Goal: Task Accomplishment & Management: Complete application form

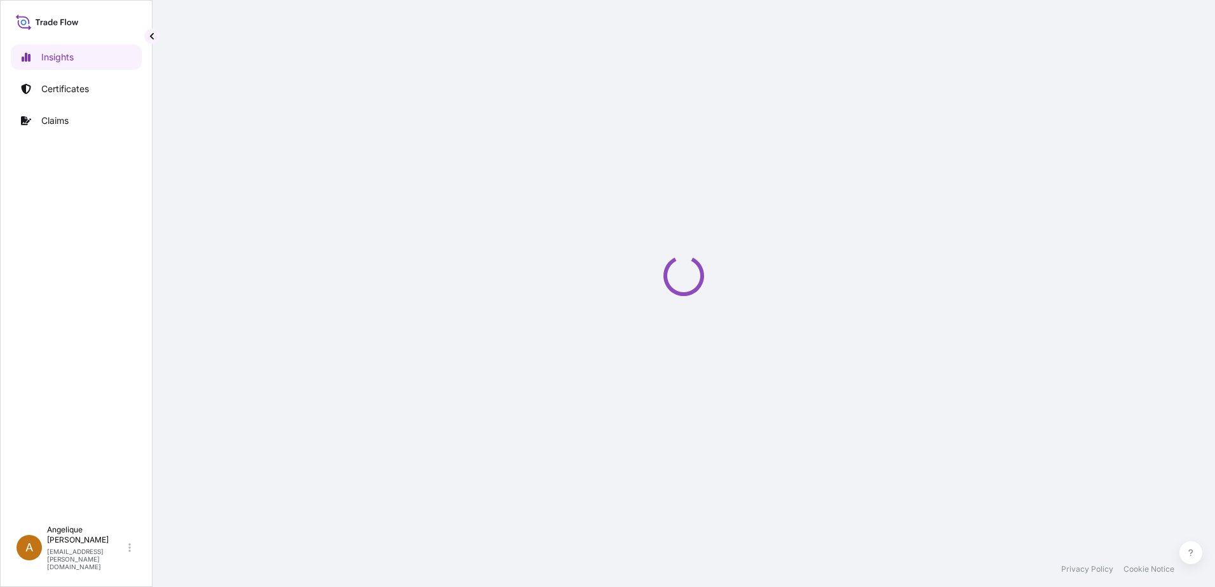
select select "2025"
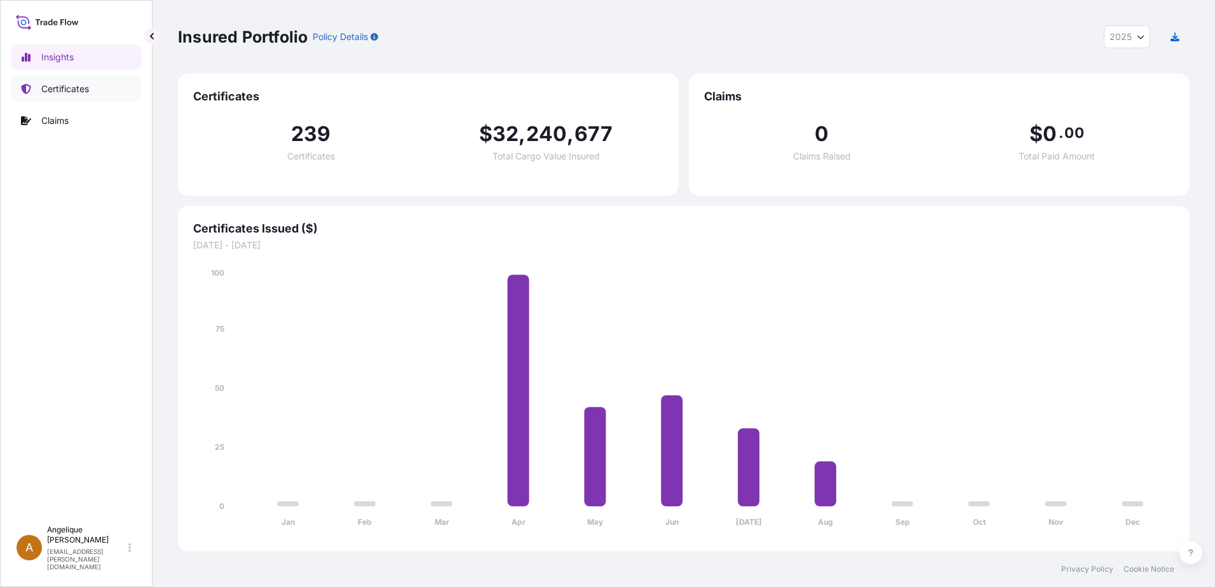
click at [79, 91] on p "Certificates" at bounding box center [65, 89] width 48 height 13
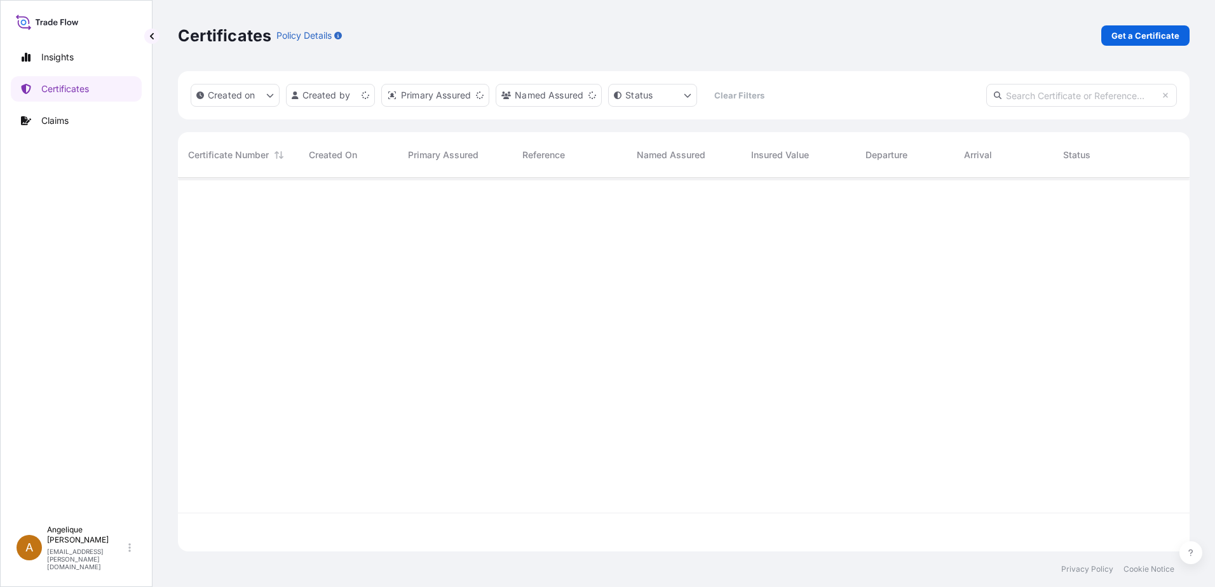
scroll to position [371, 1002]
click at [1147, 41] on p "Get a Certificate" at bounding box center [1145, 35] width 68 height 13
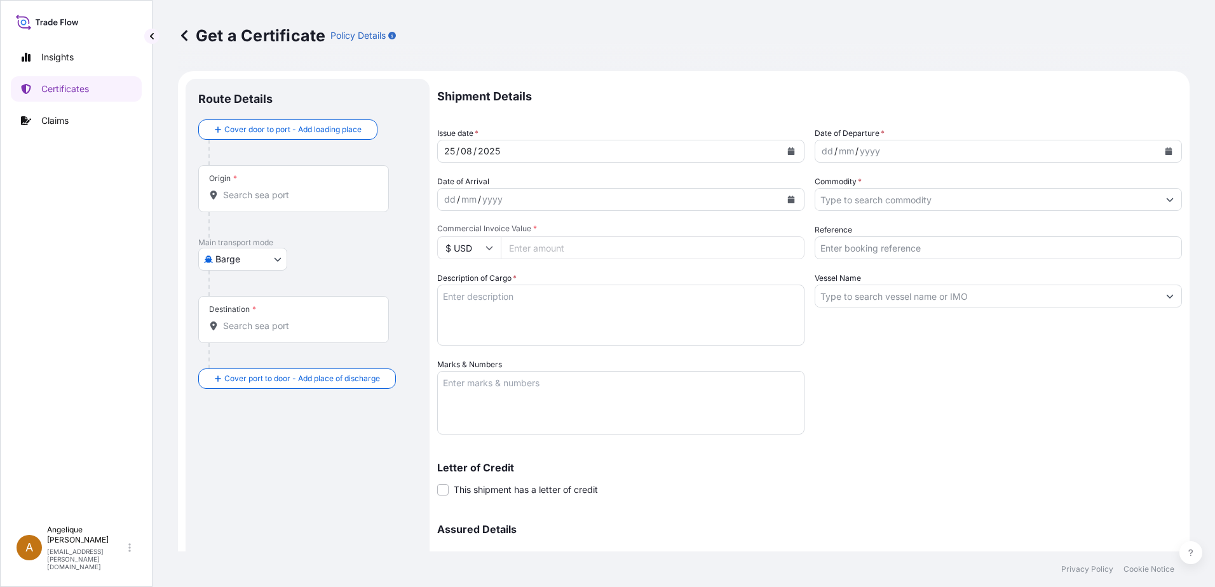
click at [275, 259] on body "Insights Certificates Claims A [PERSON_NAME] [PERSON_NAME][EMAIL_ADDRESS][PERSO…" at bounding box center [607, 293] width 1215 height 587
click at [229, 358] on span "Ocean Vessel" at bounding box center [250, 361] width 57 height 13
select select "Ocean Vessel"
click at [251, 208] on div "Origin *" at bounding box center [293, 193] width 191 height 47
click at [251, 207] on input "Origin *" at bounding box center [298, 200] width 150 height 13
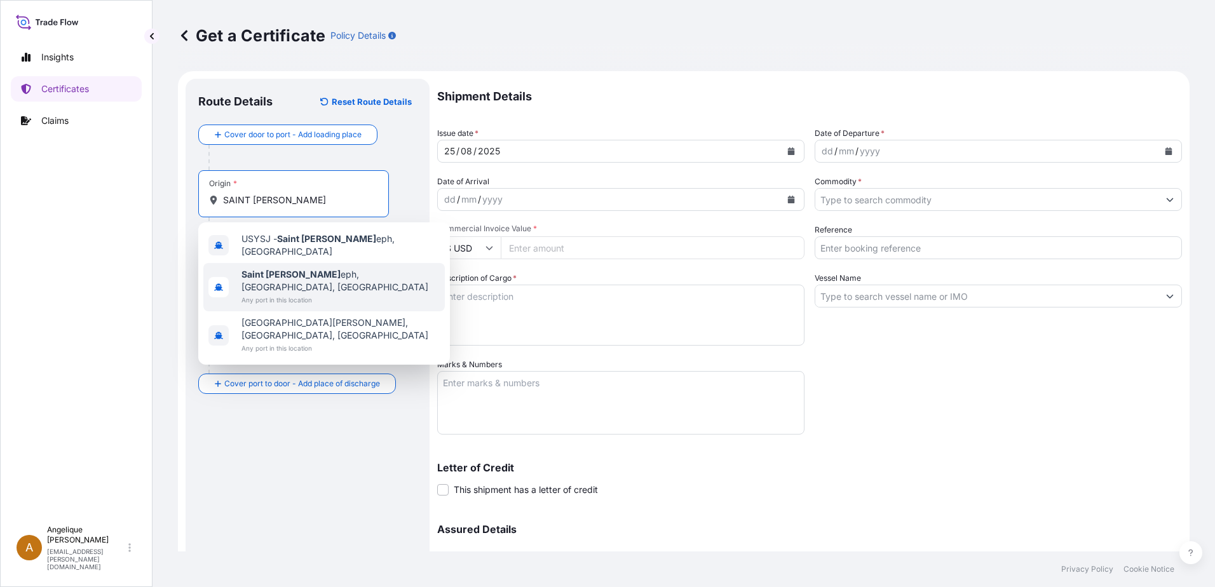
click at [287, 268] on span "Saint [PERSON_NAME] eph, [GEOGRAPHIC_DATA], [GEOGRAPHIC_DATA]" at bounding box center [340, 280] width 198 height 25
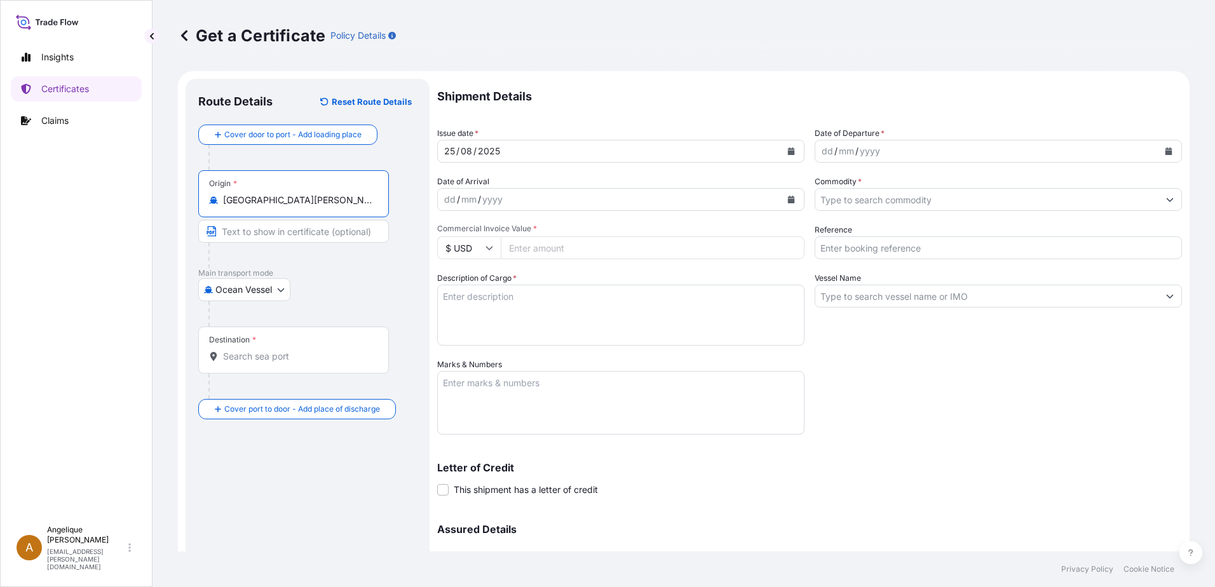
type input "[GEOGRAPHIC_DATA][PERSON_NAME], [GEOGRAPHIC_DATA], [GEOGRAPHIC_DATA]"
click at [236, 362] on input "Destination *" at bounding box center [298, 356] width 150 height 13
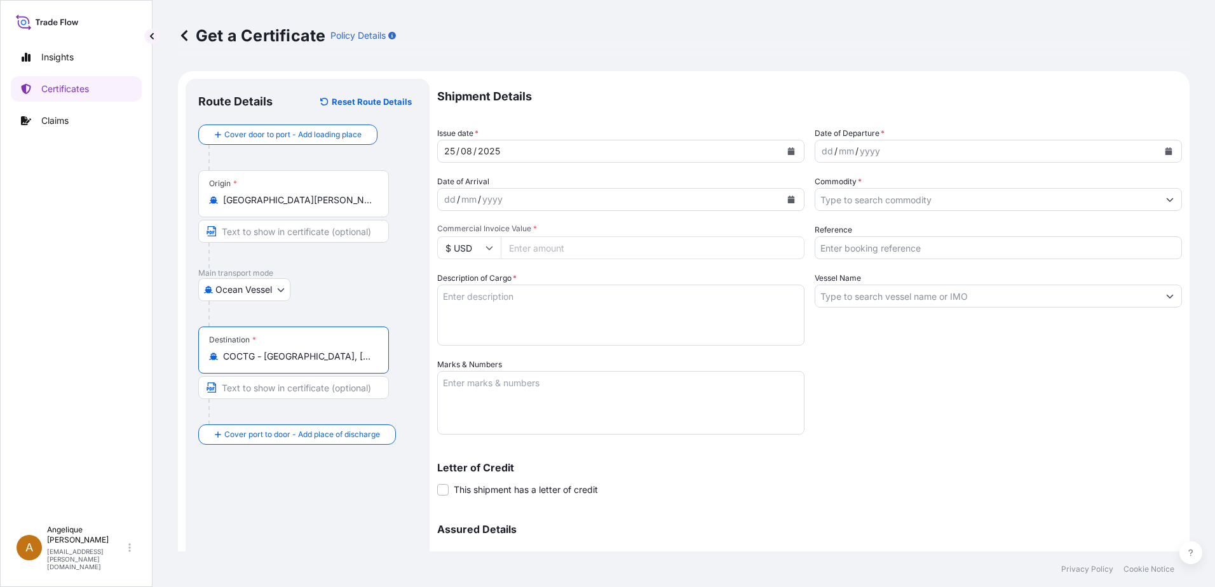
type input "COCTG - [GEOGRAPHIC_DATA], [GEOGRAPHIC_DATA]"
click at [1166, 147] on button "Calendar" at bounding box center [1169, 151] width 20 height 20
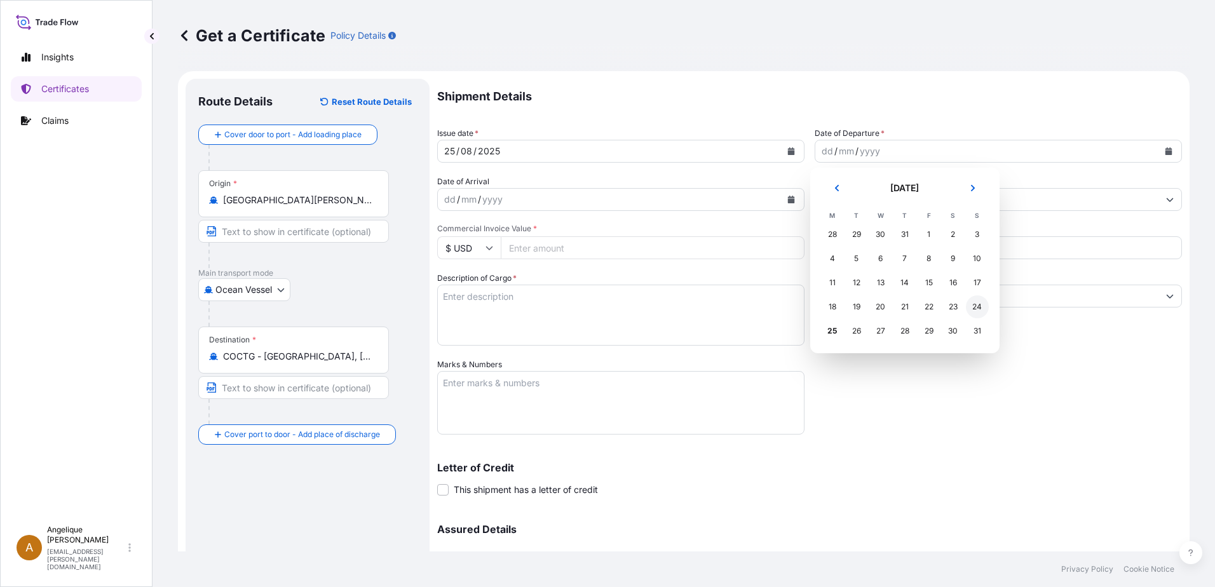
click at [977, 308] on div "24" at bounding box center [977, 307] width 23 height 23
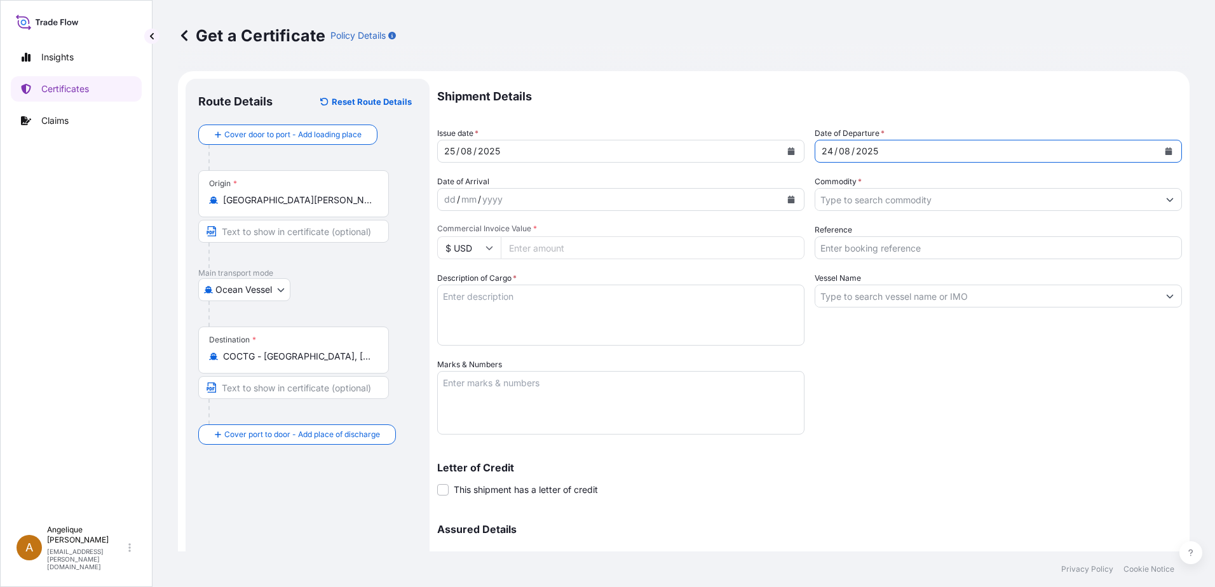
click at [832, 202] on input "Commodity *" at bounding box center [986, 199] width 343 height 23
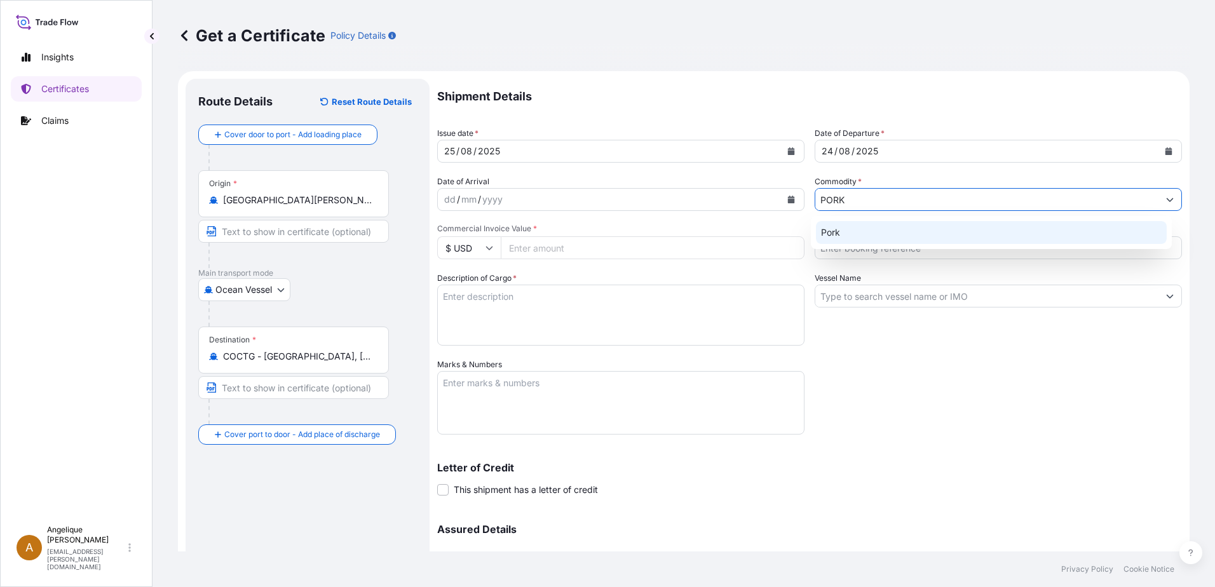
click at [842, 236] on div "Pork" at bounding box center [991, 232] width 351 height 23
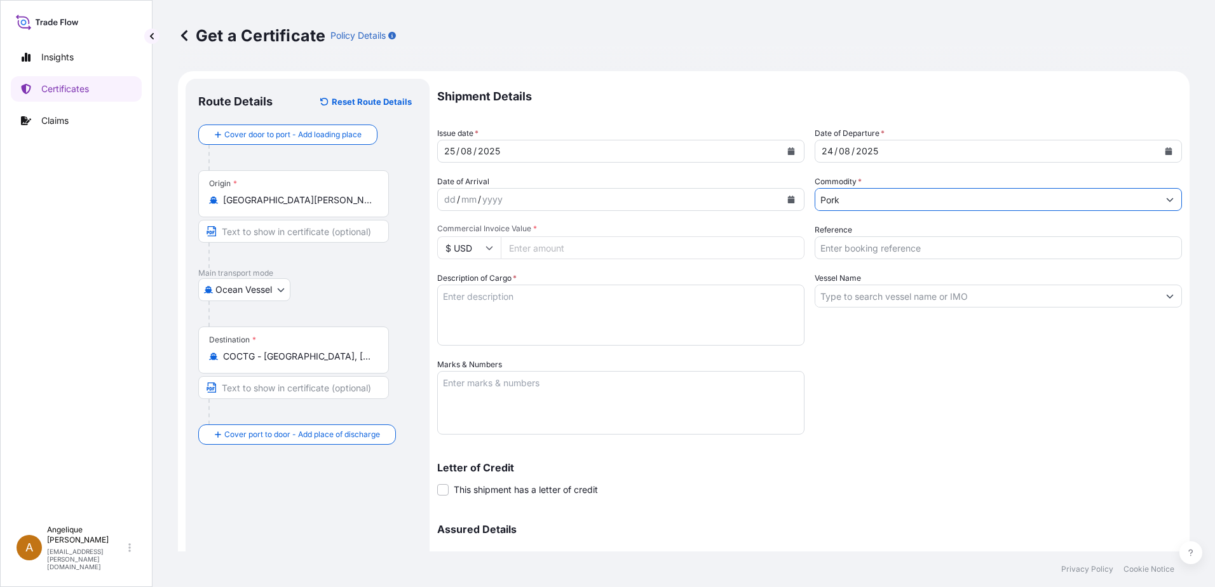
type input "Pork"
click at [518, 249] on input "Commercial Invoice Value *" at bounding box center [653, 247] width 304 height 23
type input "59367.87"
type input "2890640"
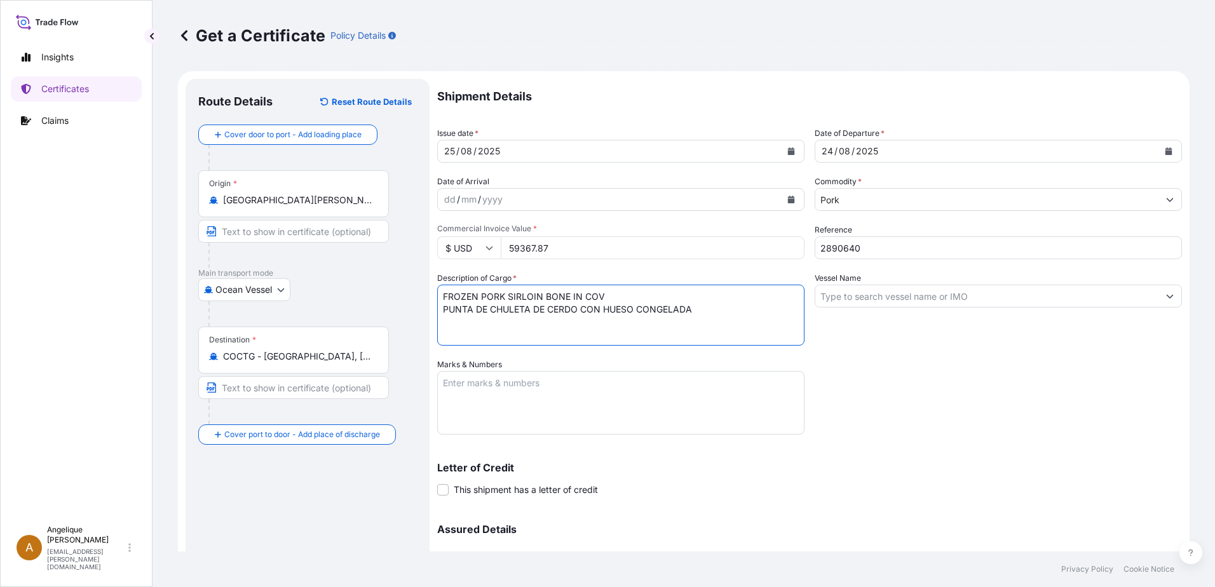
type textarea "FROZEN PORK SIRLOIN BONE IN COV PUNTA DE CHULETA DE CERDO CON HUESO CONGELADA"
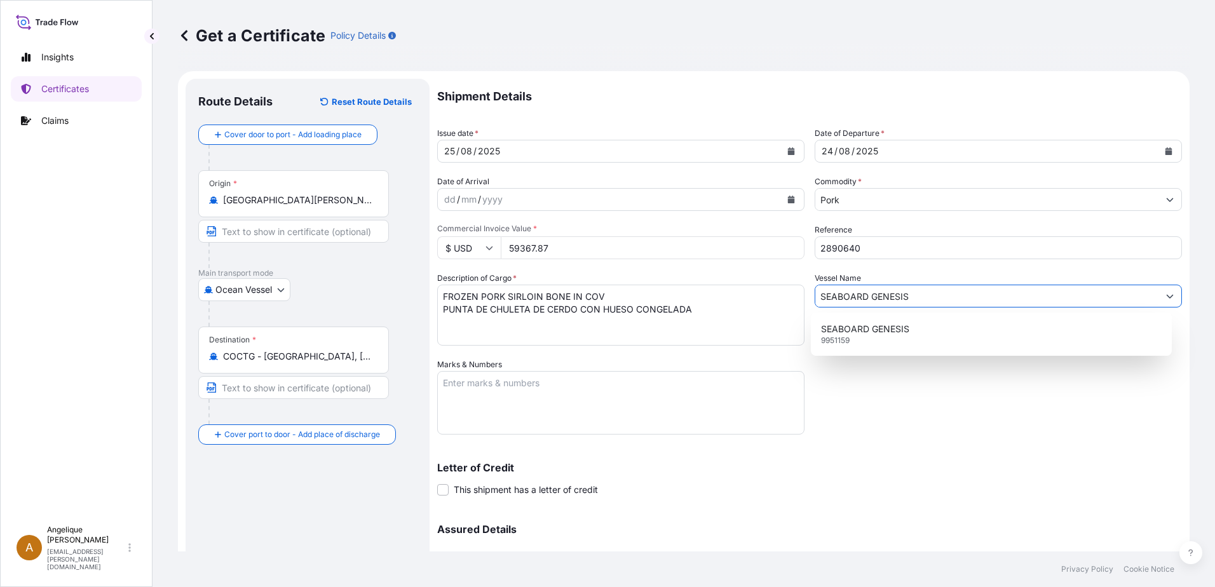
type input "SEABOARD GENESIS"
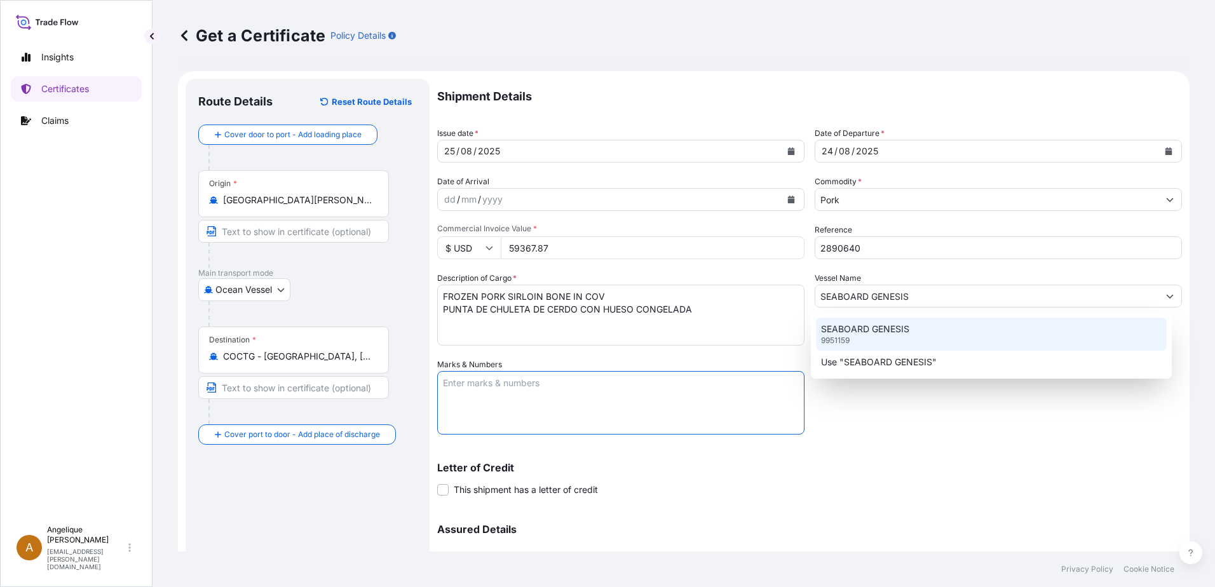
click at [897, 322] on div "SEABOARD GENESIS 9951159" at bounding box center [991, 334] width 351 height 33
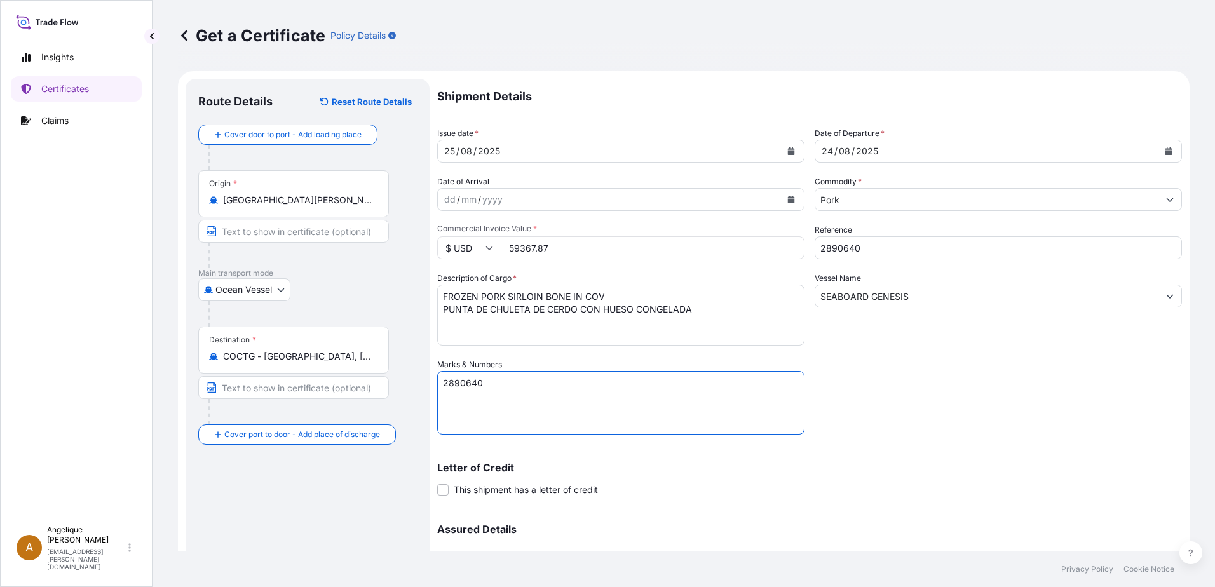
type textarea "2890640"
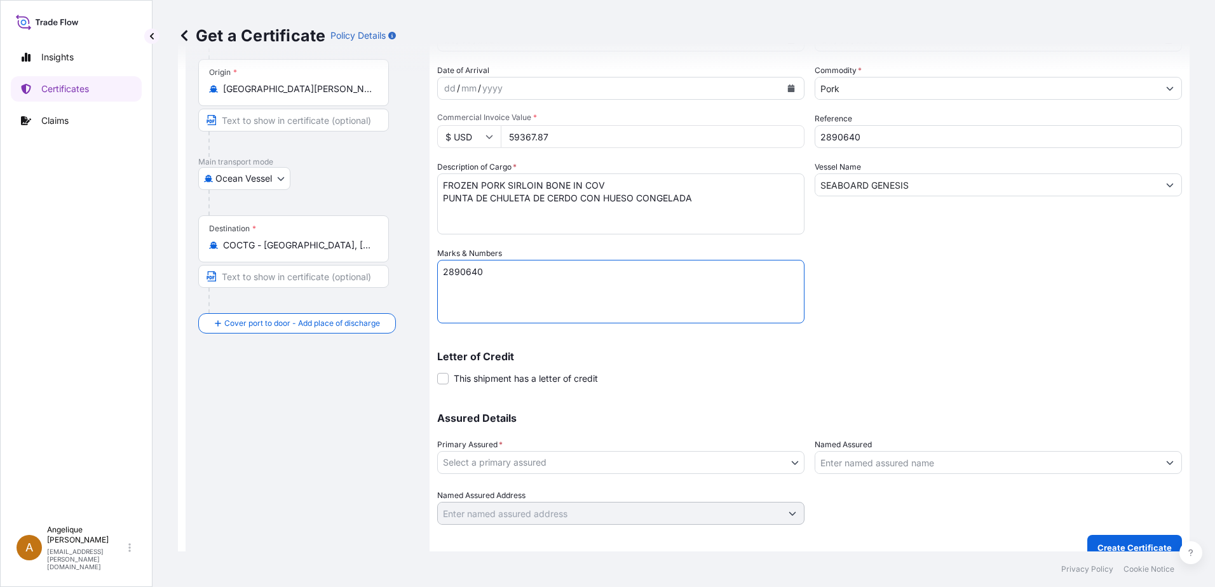
scroll to position [128, 0]
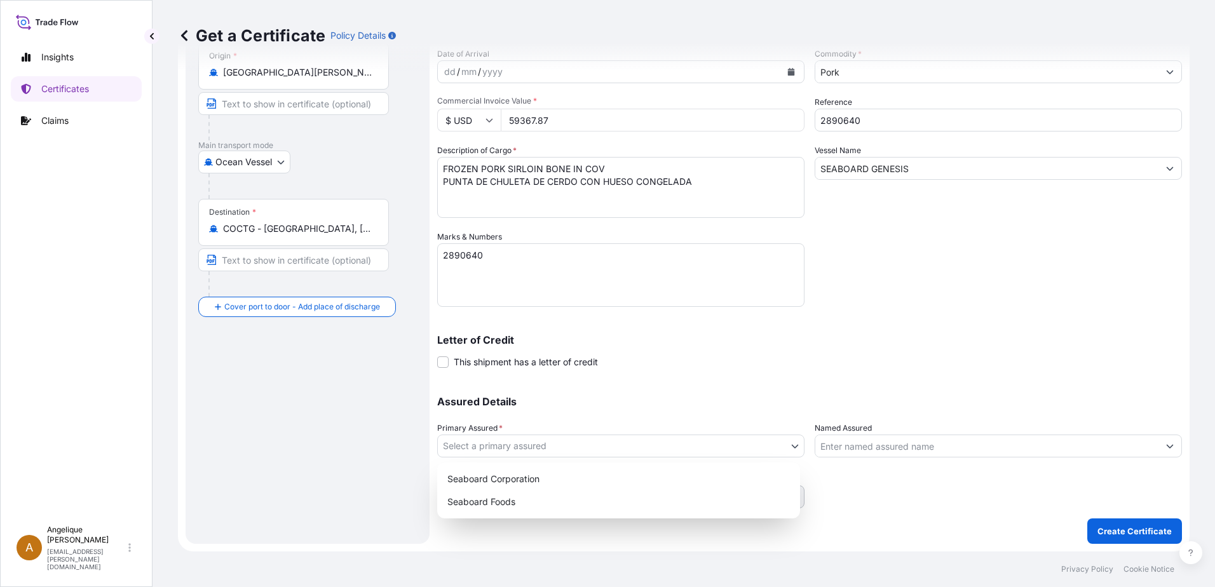
click at [530, 439] on body "Insights Certificates Claims A [PERSON_NAME] [PERSON_NAME][EMAIL_ADDRESS][PERSO…" at bounding box center [607, 293] width 1215 height 587
click at [503, 501] on div "Seaboard Foods" at bounding box center [618, 502] width 353 height 23
select select "31638"
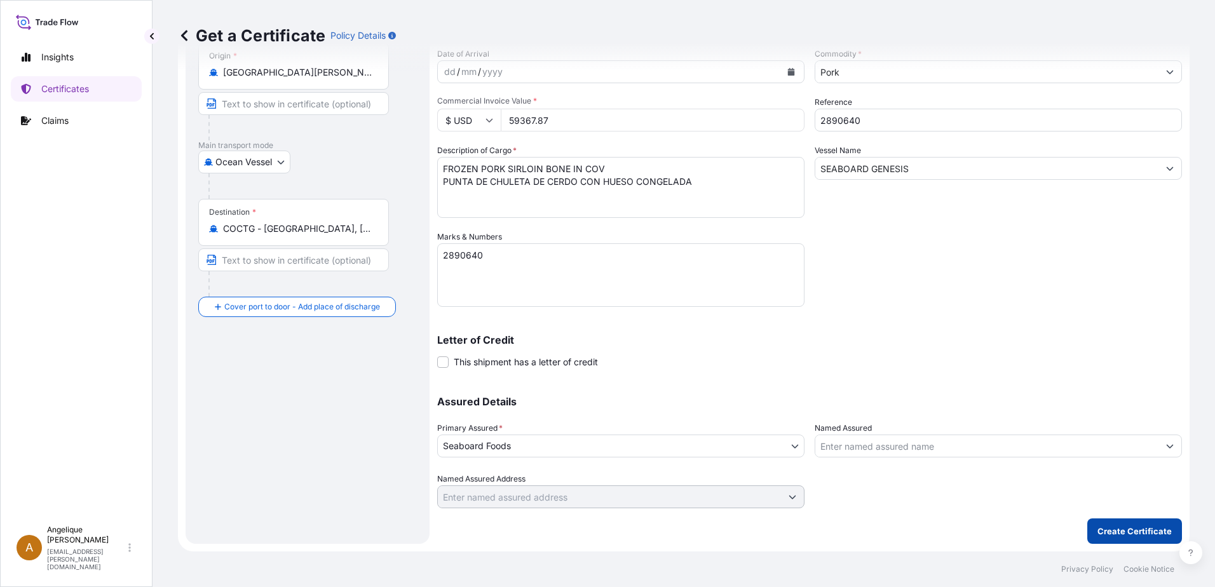
click at [1129, 534] on p "Create Certificate" at bounding box center [1135, 531] width 74 height 13
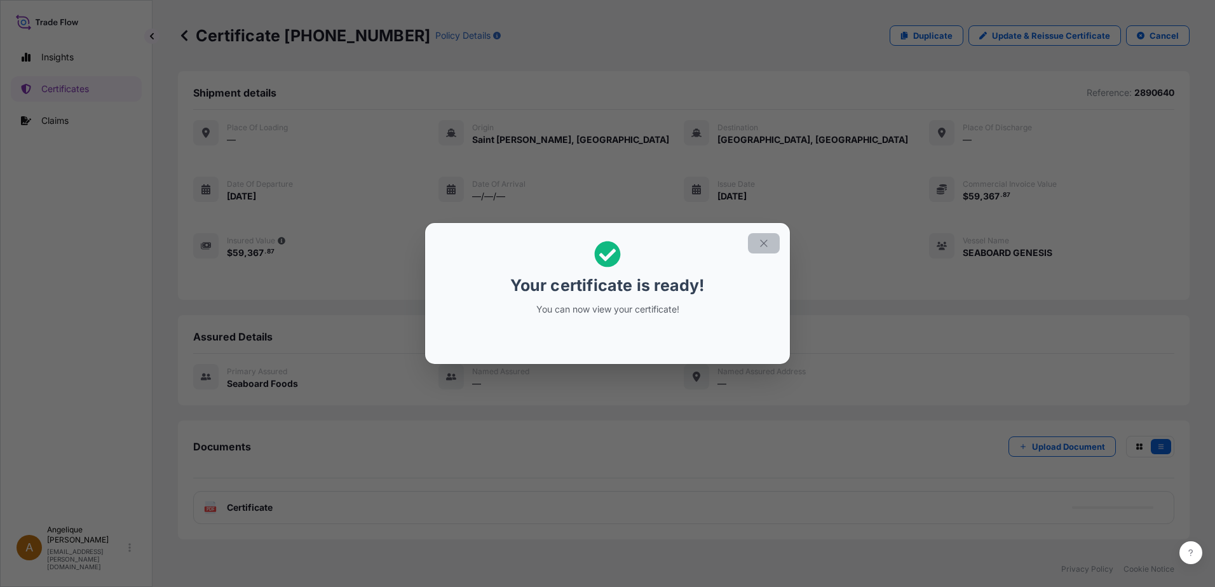
click at [759, 241] on icon "button" at bounding box center [763, 243] width 11 height 11
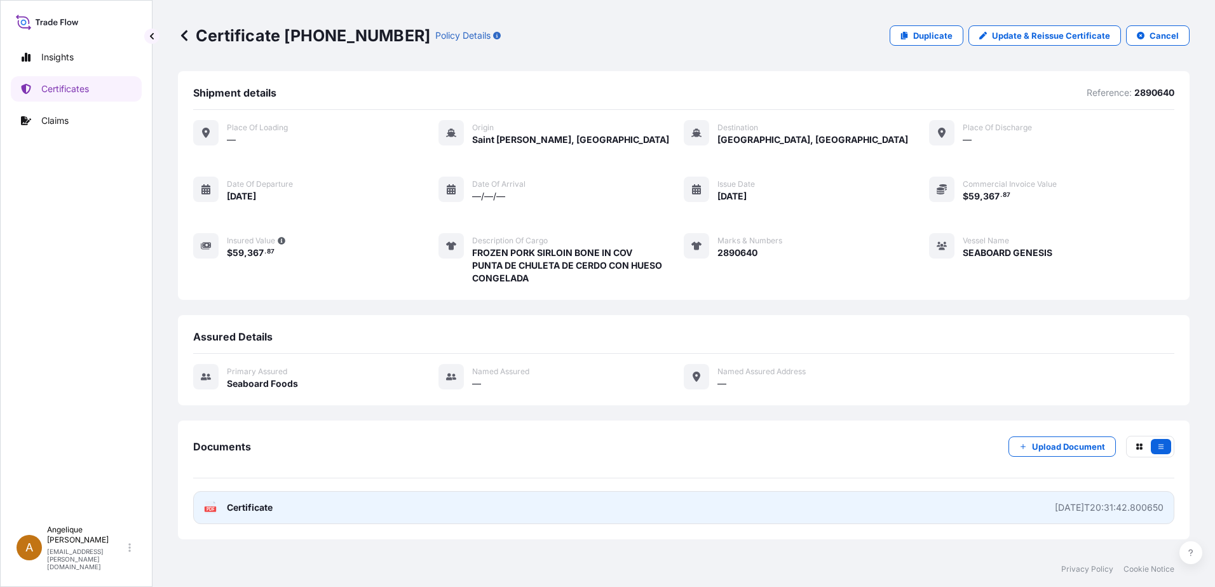
click at [321, 505] on link "PDF Certificate [DATE]T20:31:42.800650" at bounding box center [683, 507] width 981 height 33
